Goal: Information Seeking & Learning: Learn about a topic

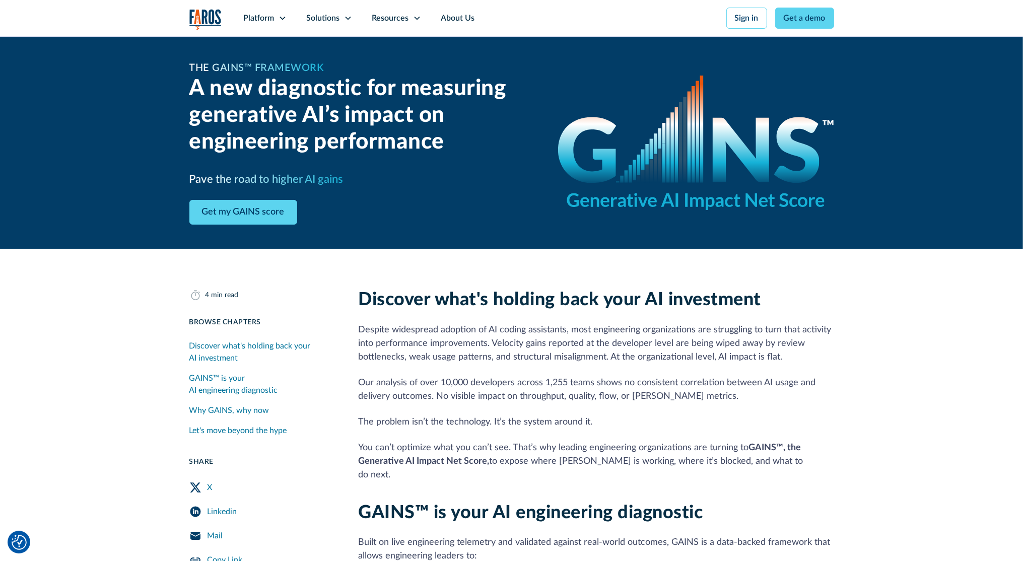
click at [65, 72] on div "The GAINS™ Framework A new diagnostic for measuring generative AI’s impact on e…" at bounding box center [511, 142] width 1023 height 213
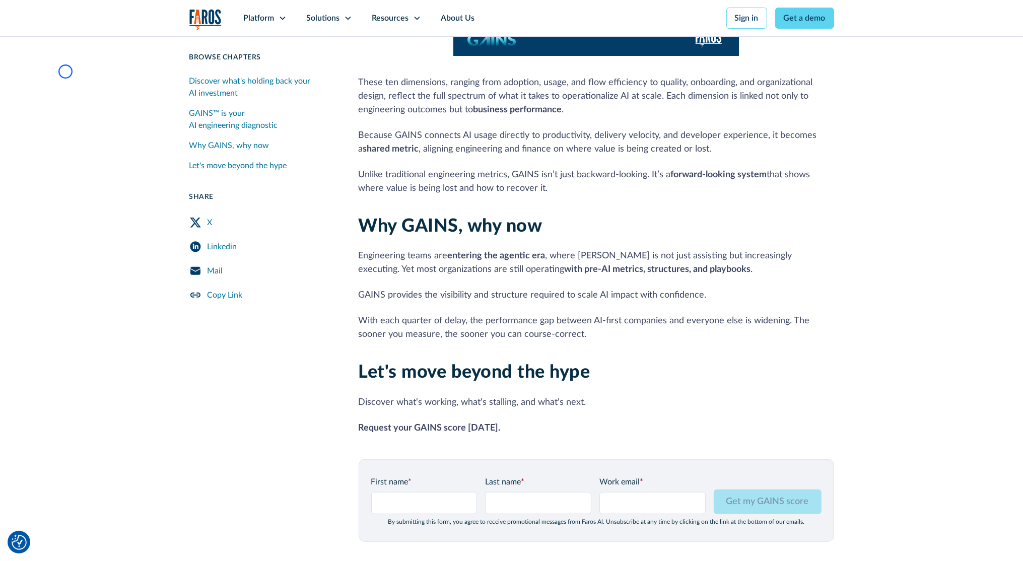
scroll to position [1007, 0]
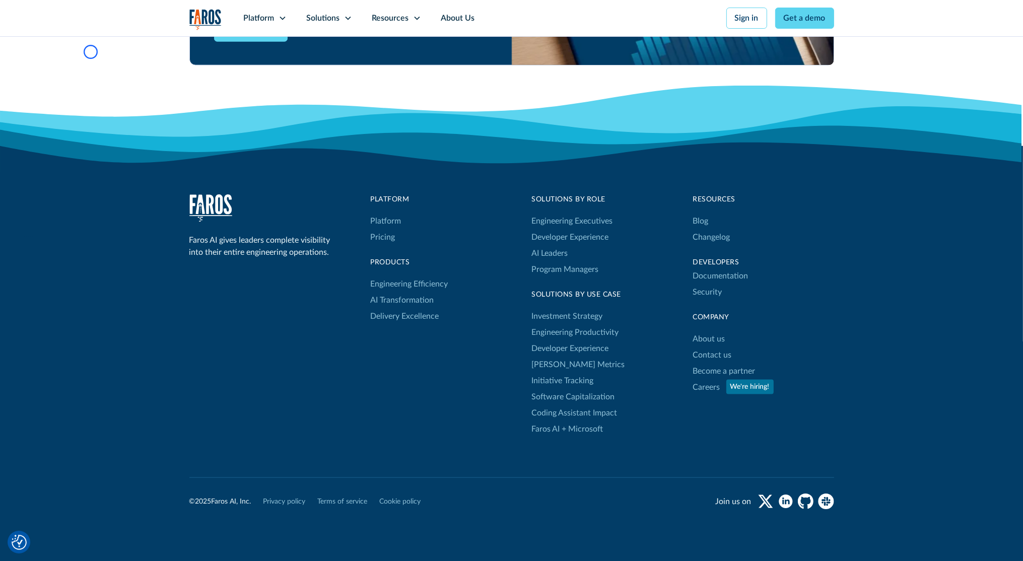
scroll to position [1698, 0]
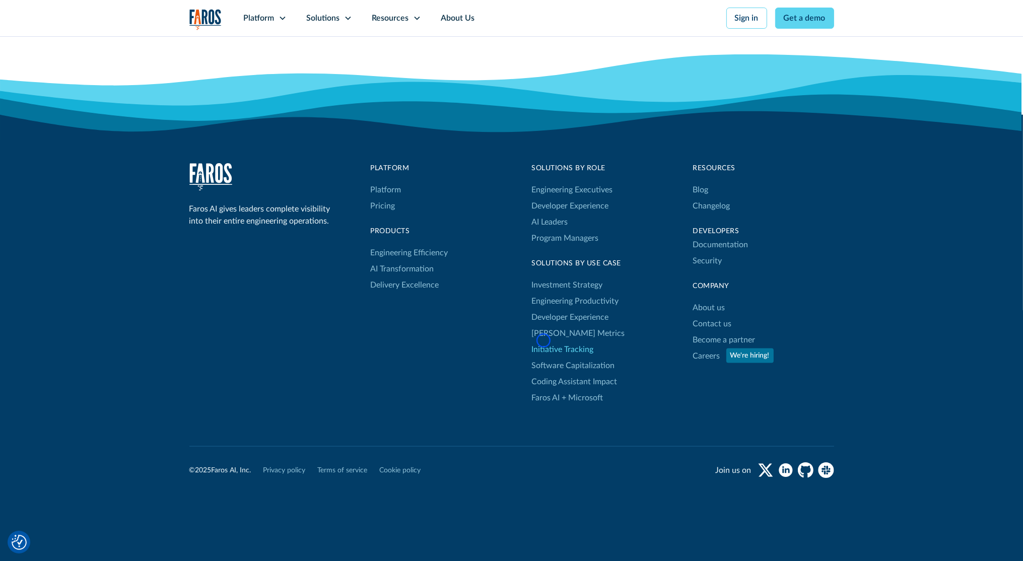
click at [543, 342] on link "Initiative Tracking" at bounding box center [563, 350] width 62 height 16
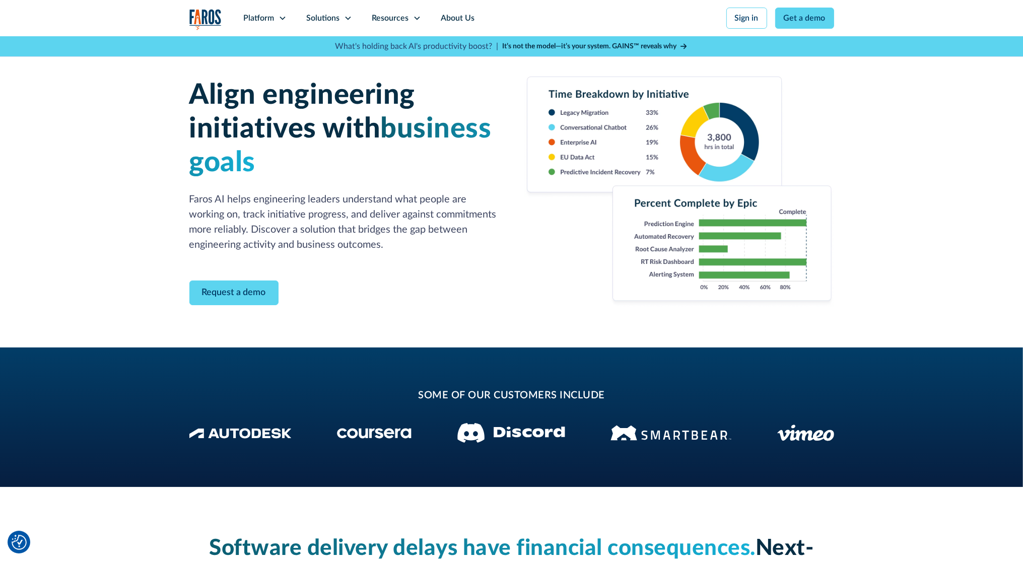
click at [94, 69] on div "Align engineering initiatives with business goals Faros AI helps engineering le…" at bounding box center [511, 191] width 1023 height 311
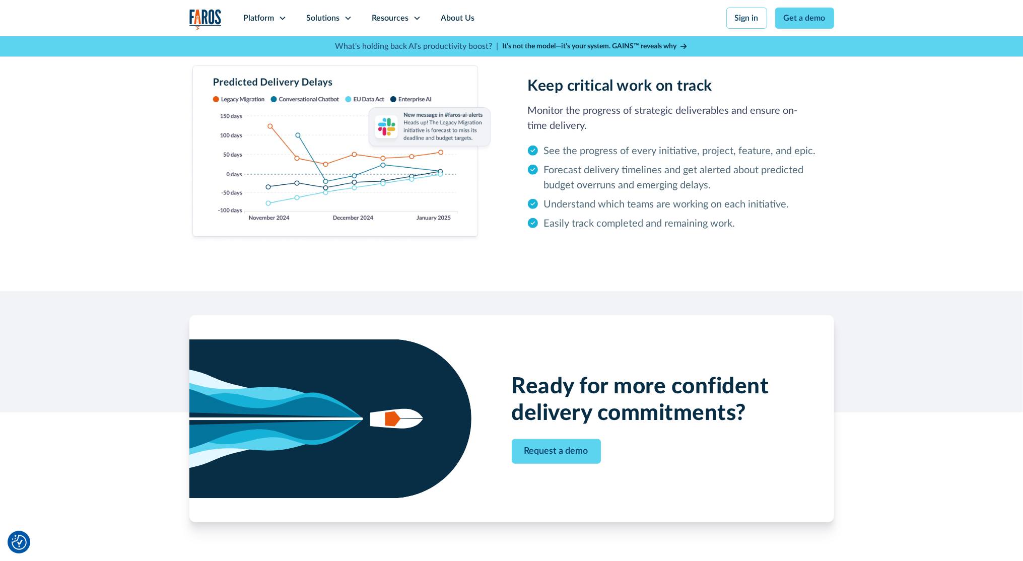
scroll to position [1111, 0]
